Goal: Information Seeking & Learning: Learn about a topic

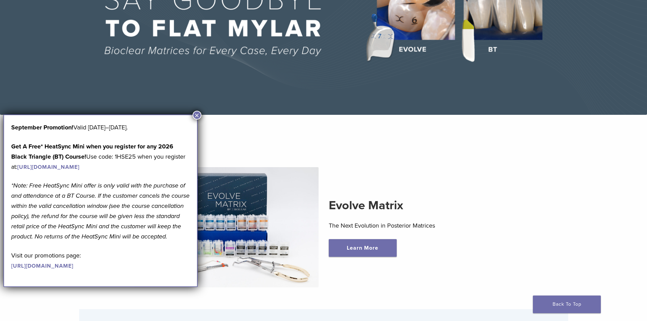
scroll to position [136, 0]
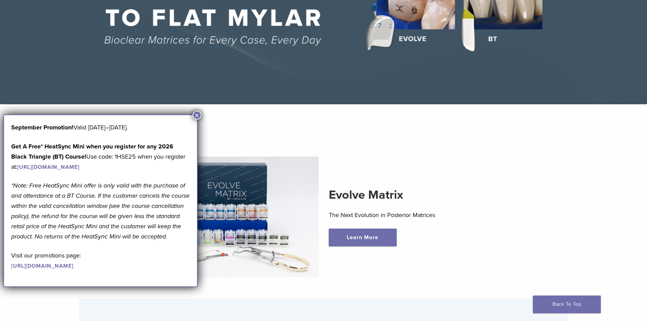
click at [196, 117] on button "×" at bounding box center [196, 115] width 9 height 9
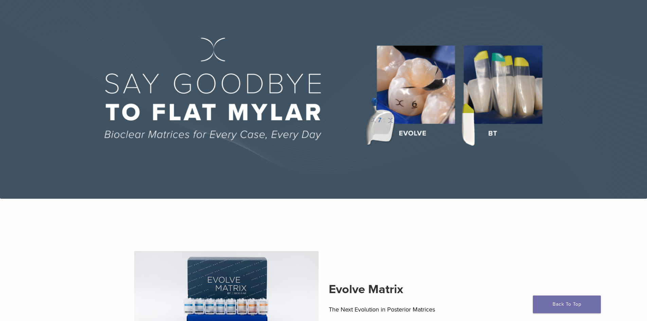
scroll to position [0, 0]
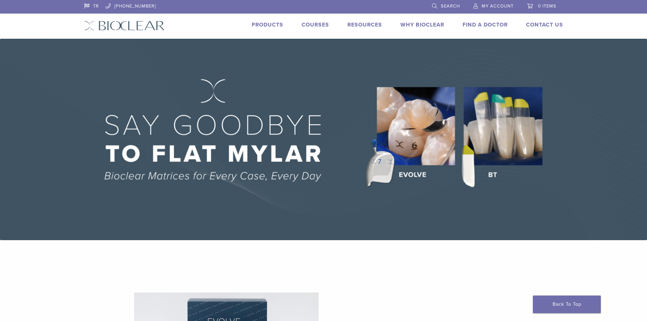
click at [260, 24] on link "Products" at bounding box center [268, 24] width 32 height 7
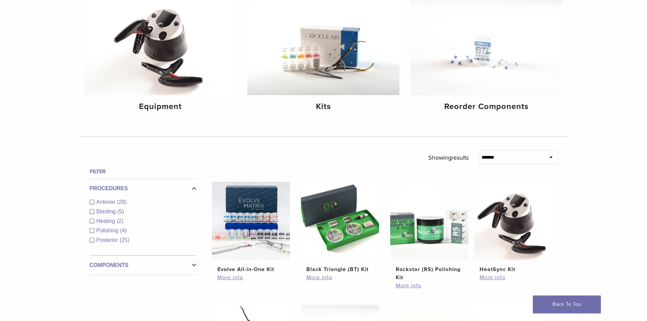
scroll to position [34, 0]
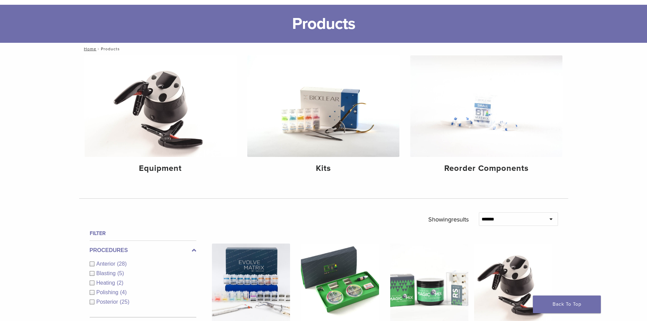
click at [91, 262] on div "Anterior (28)" at bounding box center [143, 264] width 107 height 8
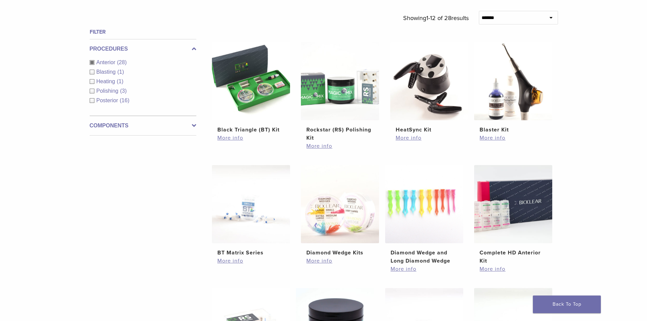
scroll to position [272, 0]
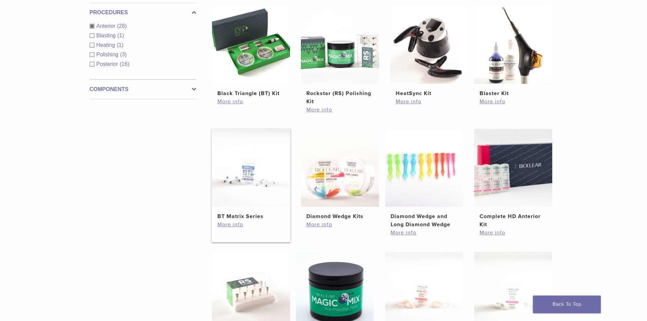
click at [242, 196] on img at bounding box center [251, 168] width 78 height 78
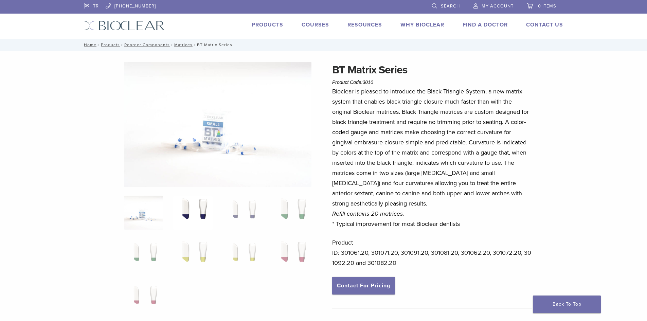
click at [190, 213] on img at bounding box center [192, 213] width 39 height 34
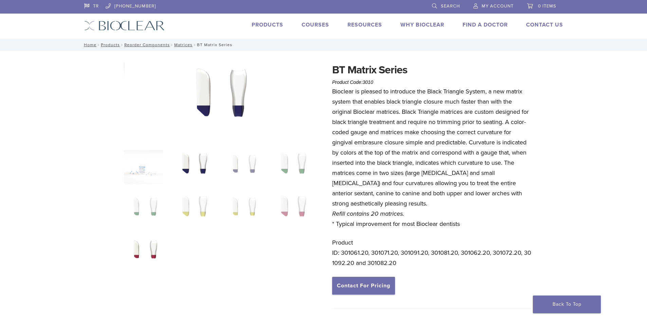
click at [154, 249] on img at bounding box center [143, 253] width 39 height 34
click at [261, 25] on link "Products" at bounding box center [268, 24] width 32 height 7
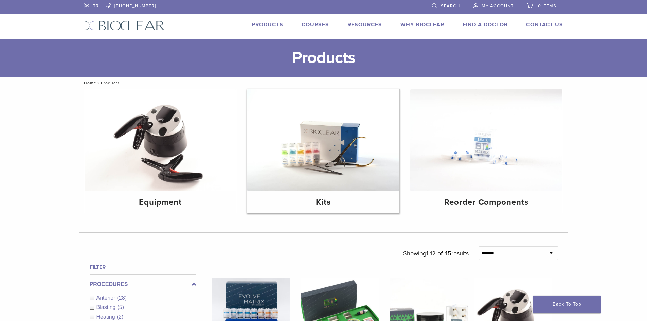
click at [303, 153] on img at bounding box center [323, 140] width 152 height 102
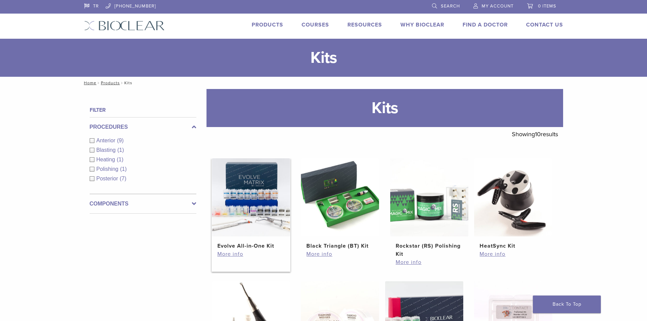
click at [244, 206] on img at bounding box center [251, 197] width 78 height 78
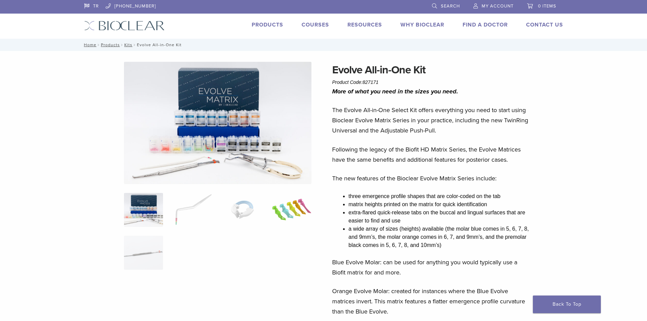
click at [276, 210] on img at bounding box center [291, 210] width 39 height 34
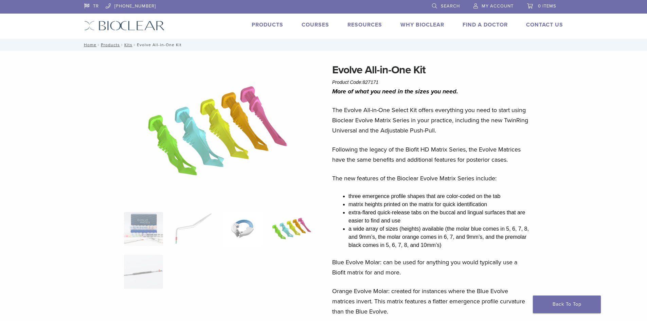
click at [238, 228] on img at bounding box center [242, 229] width 39 height 34
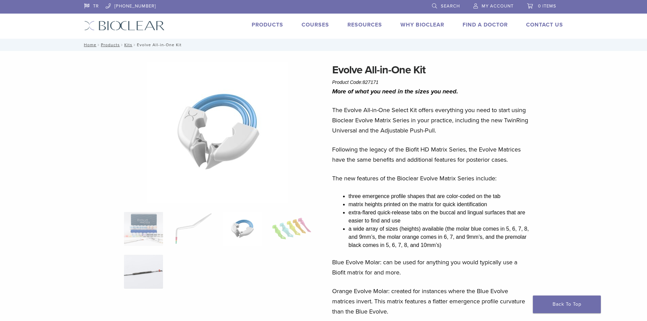
click at [137, 273] on img at bounding box center [143, 272] width 39 height 34
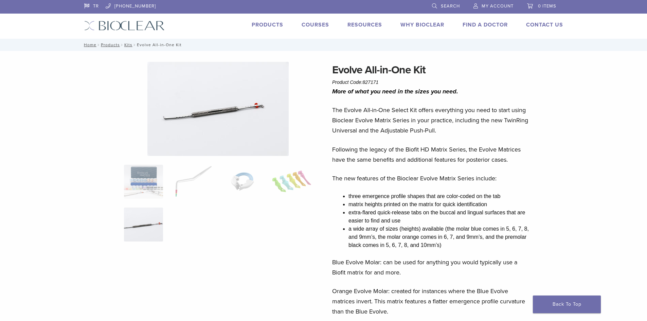
click at [424, 24] on link "Why Bioclear" at bounding box center [422, 24] width 44 height 7
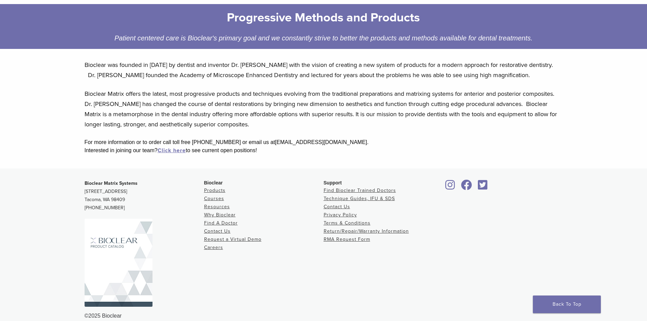
scroll to position [111, 0]
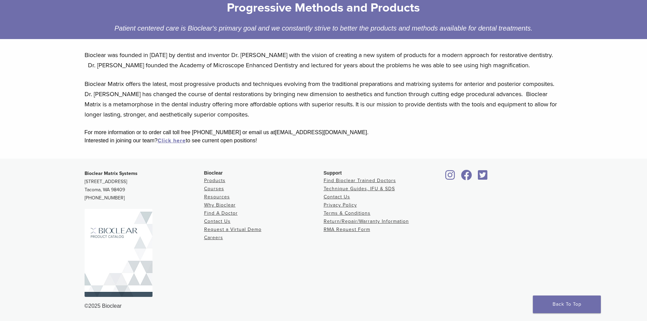
click at [127, 249] on img at bounding box center [119, 253] width 68 height 88
